Goal: Task Accomplishment & Management: Use online tool/utility

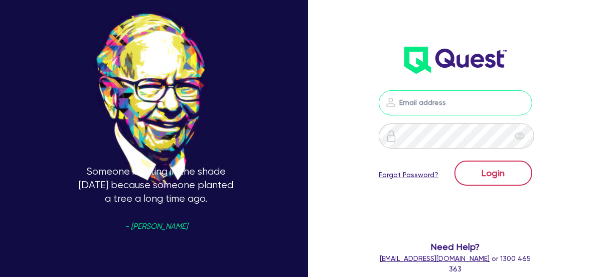
type input "[EMAIL_ADDRESS][DOMAIN_NAME]"
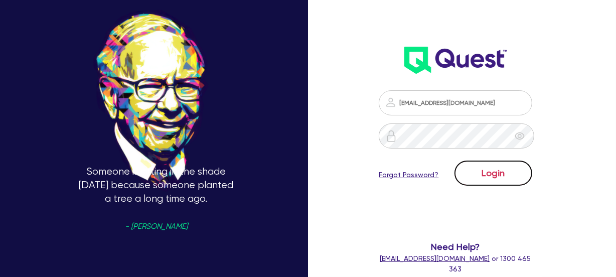
click at [507, 167] on button "Login" at bounding box center [493, 172] width 78 height 25
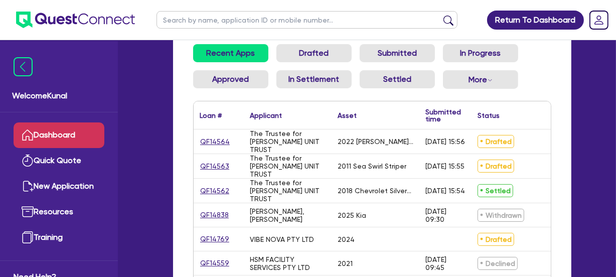
scroll to position [136, 0]
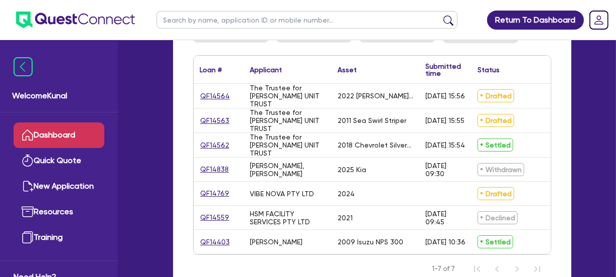
drag, startPoint x: 275, startPoint y: 146, endPoint x: 441, endPoint y: 146, distance: 165.5
click at [463, 148] on div "QF14562 The Trustee for [PERSON_NAME] UNIT TRUST 2018 Chevrolet Silverado LTZ […" at bounding box center [429, 145] width 470 height 25
click at [314, 141] on div "The Trustee for [PERSON_NAME] UNIT TRUST" at bounding box center [288, 145] width 76 height 24
